Goal: Information Seeking & Learning: Learn about a topic

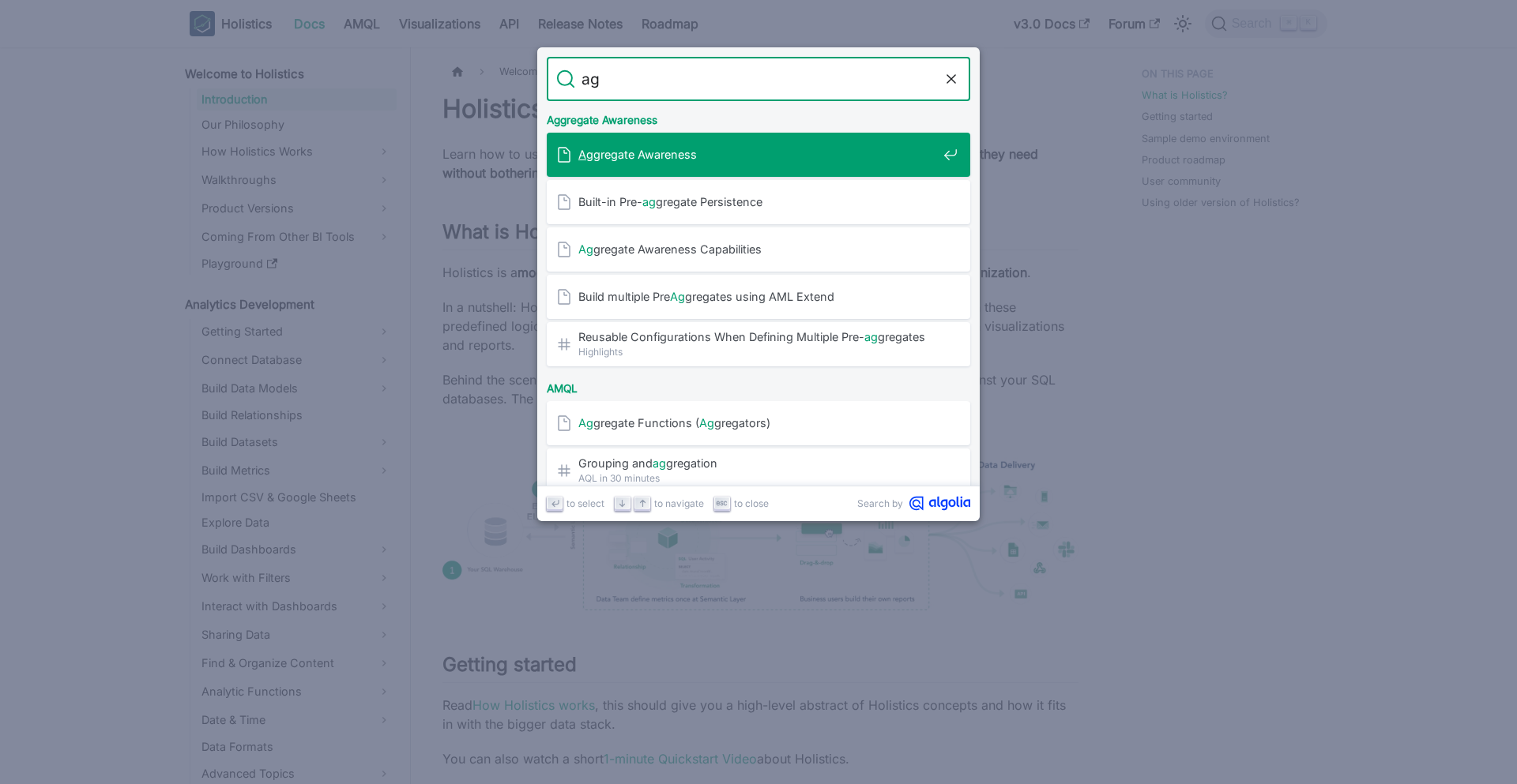
type input "agg"
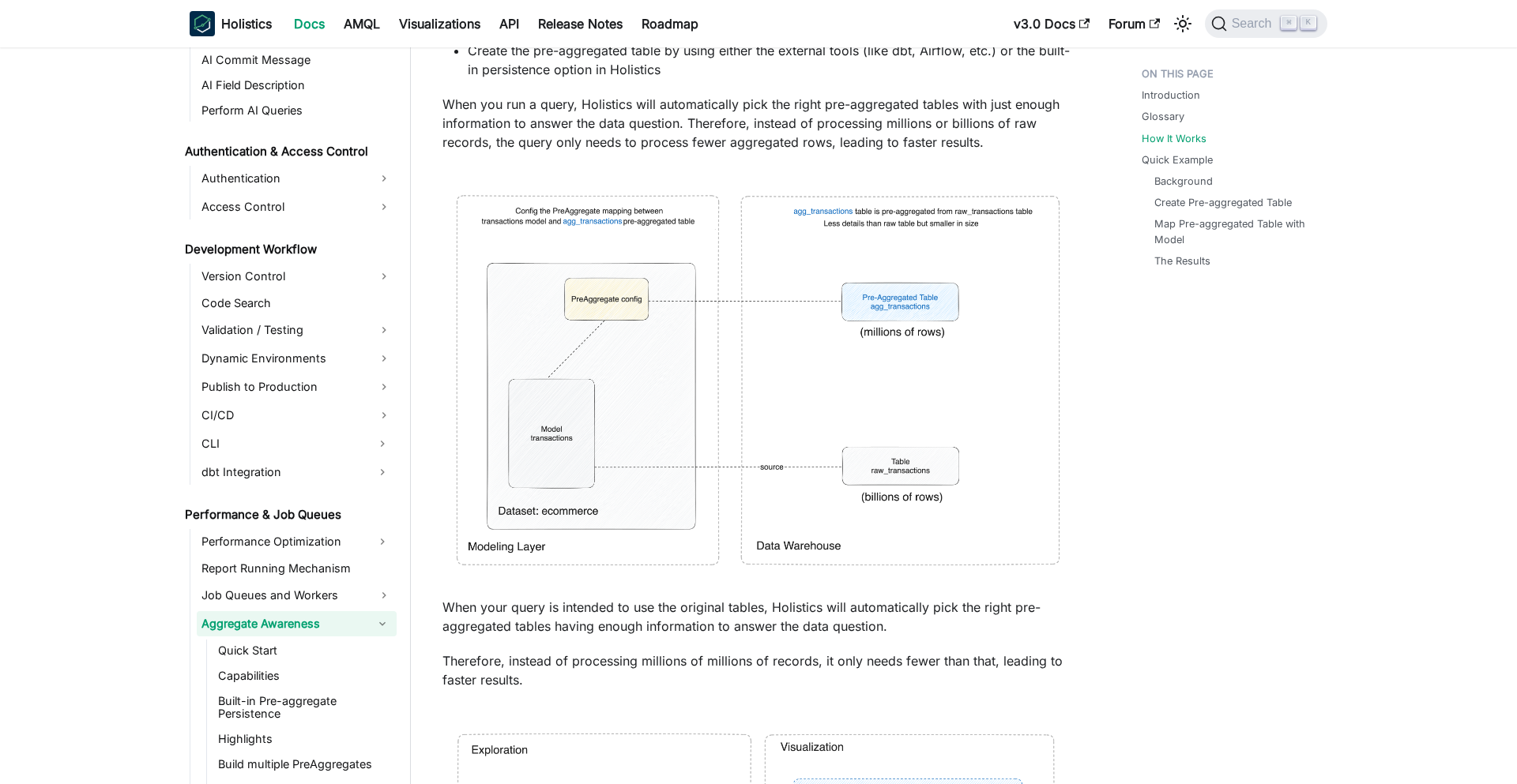
scroll to position [2225, 0]
click at [885, 419] on img at bounding box center [760, 378] width 636 height 426
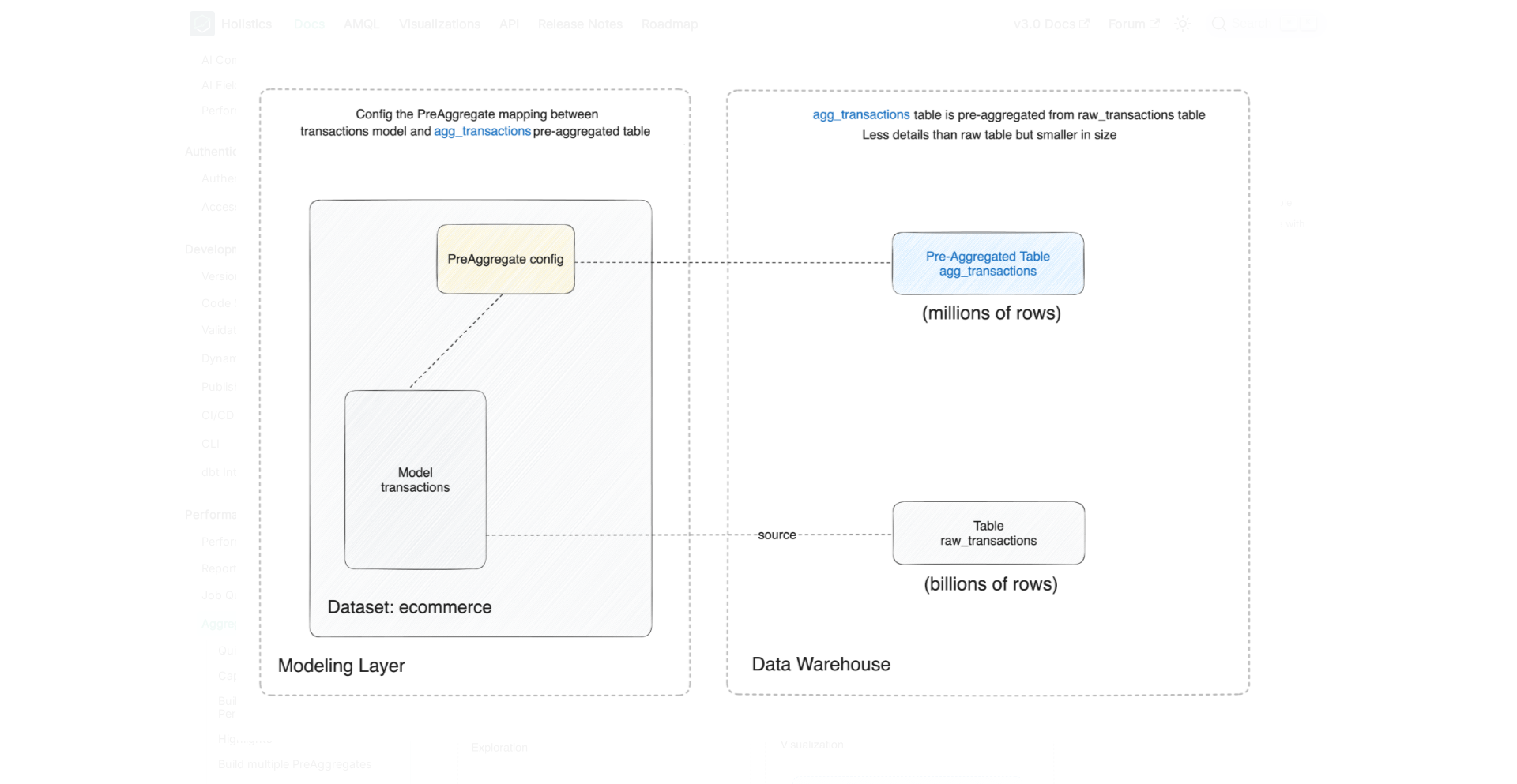
click at [1313, 321] on div at bounding box center [758, 392] width 1517 height 784
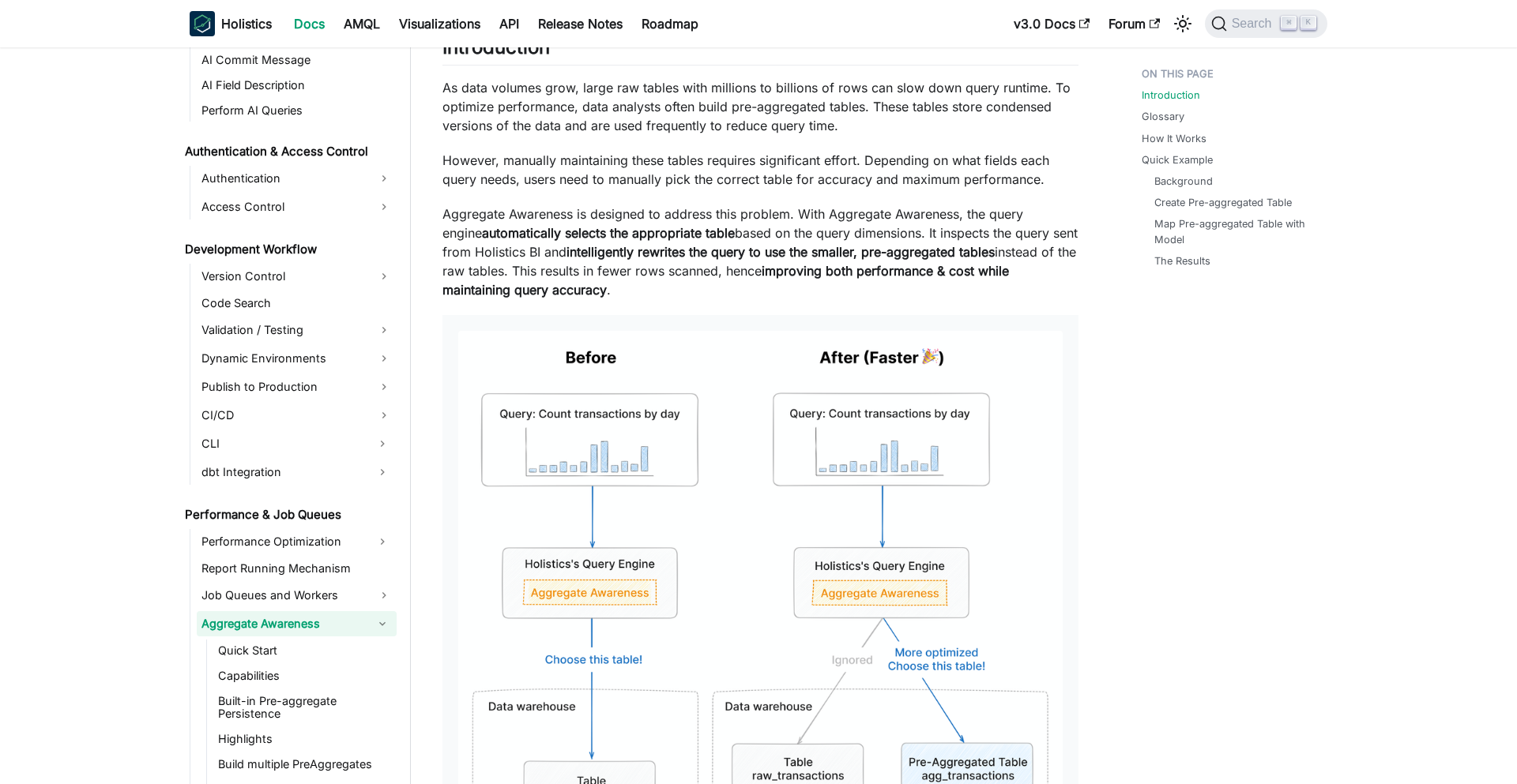
scroll to position [231, 0]
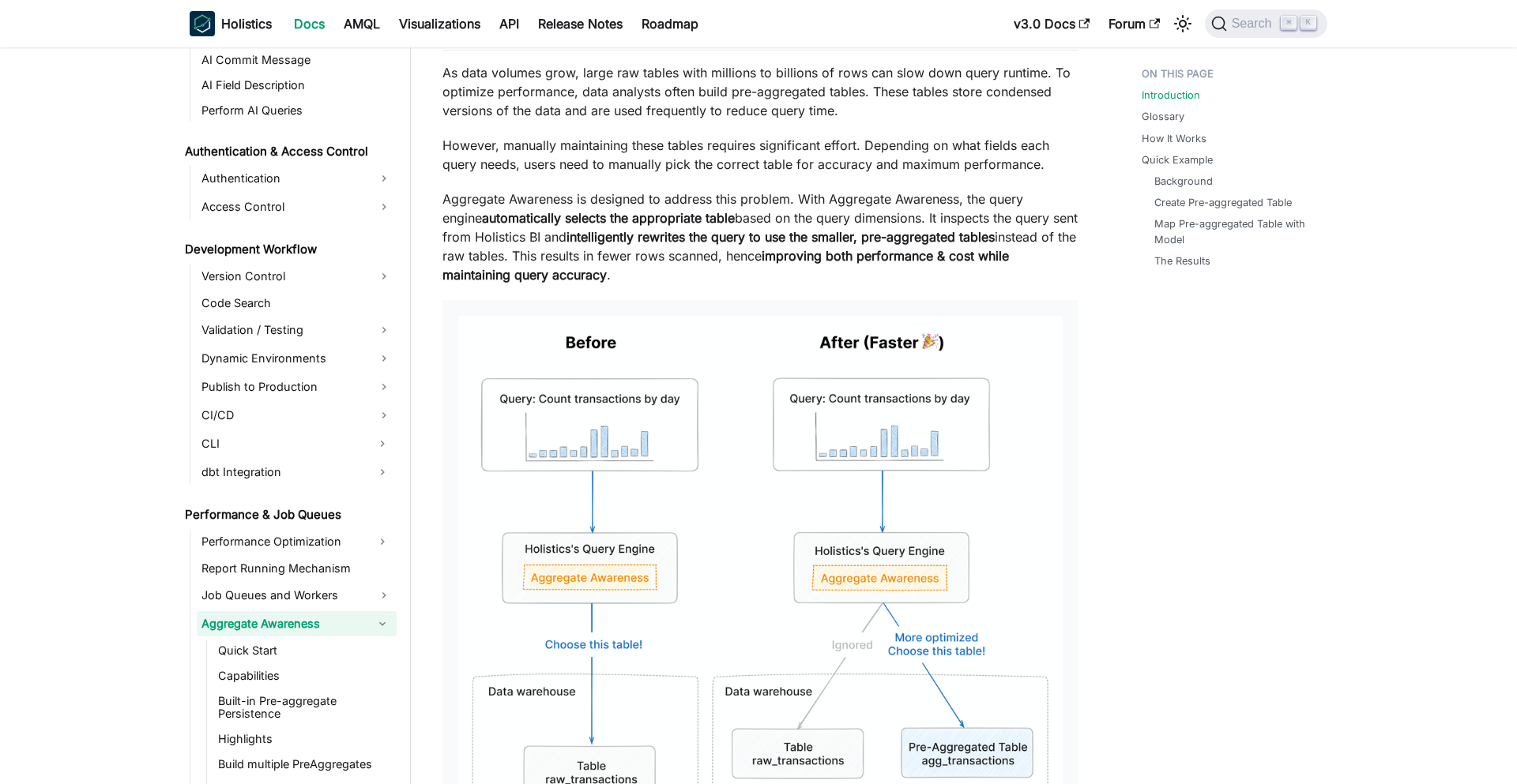
click at [806, 417] on img at bounding box center [760, 613] width 604 height 594
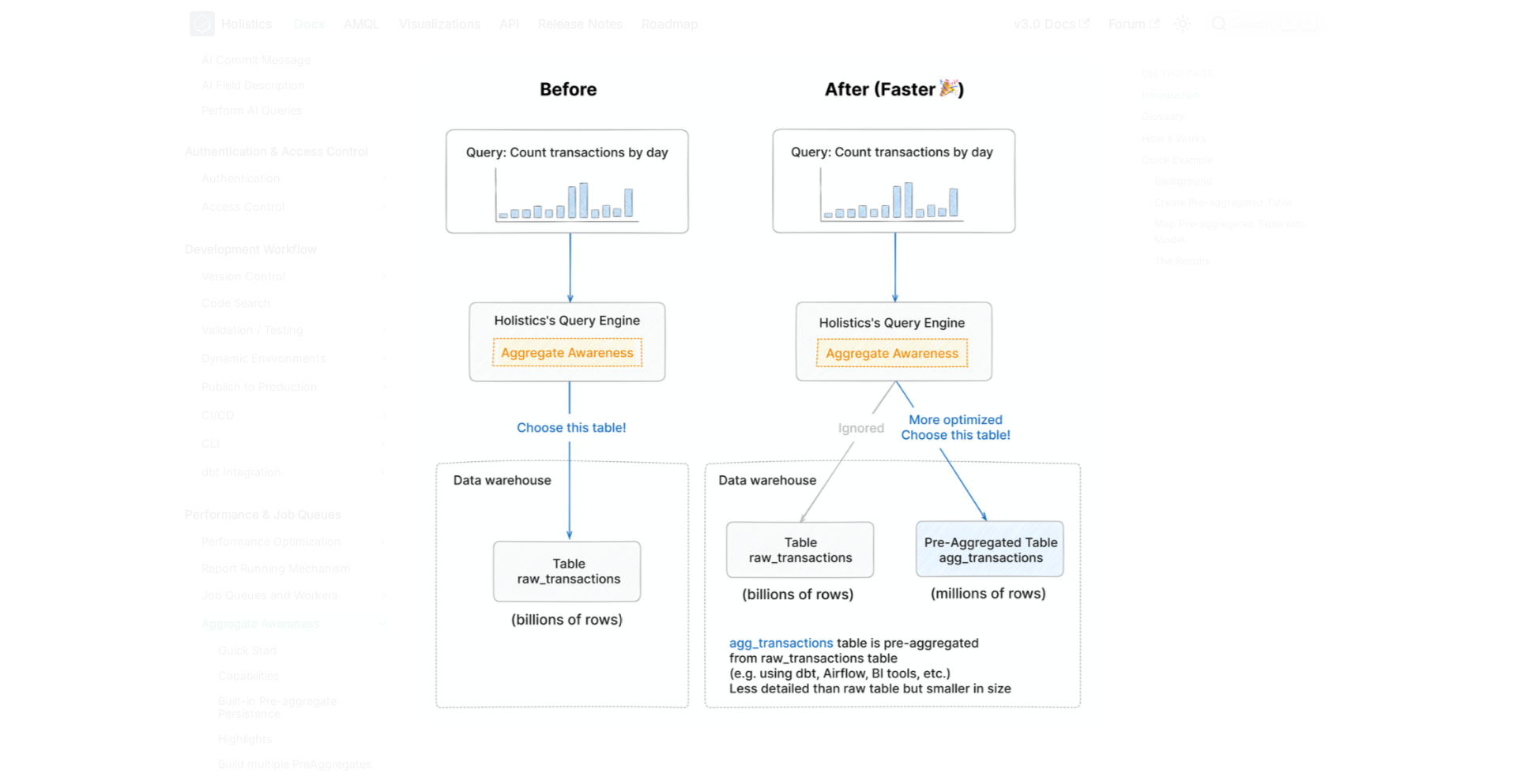
click at [1231, 352] on div at bounding box center [758, 392] width 1517 height 784
